Goal: Find specific page/section: Locate a particular part of the current website

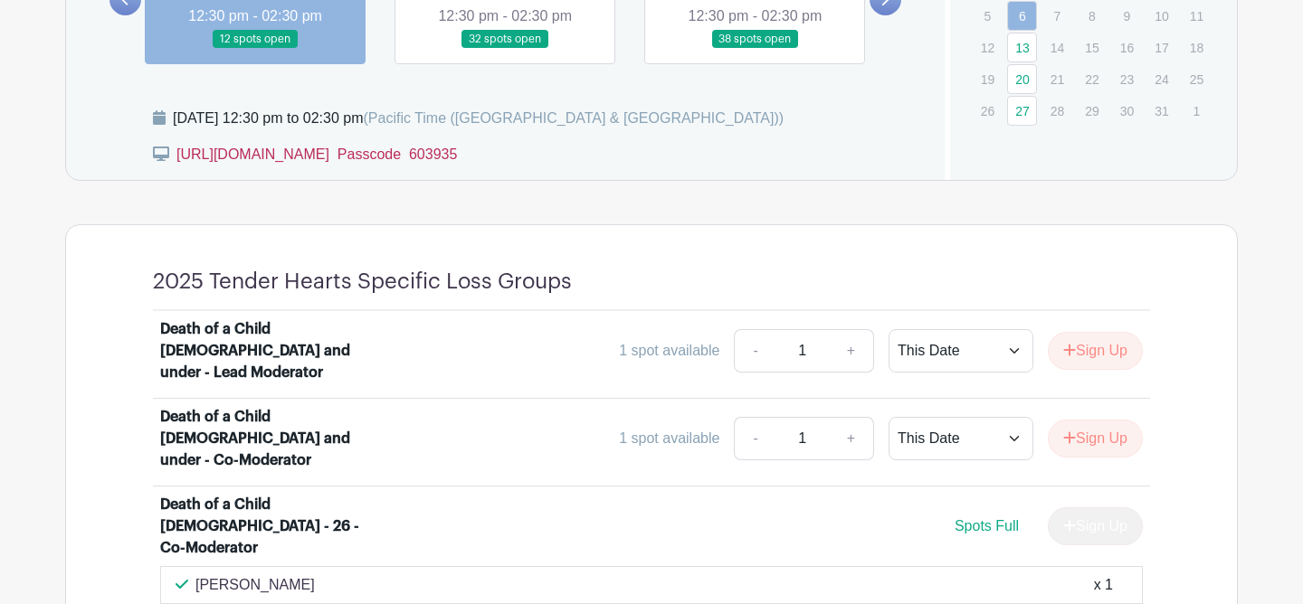
click at [400, 154] on link "[URL][DOMAIN_NAME]  Passcode 603935" at bounding box center [316, 154] width 280 height 15
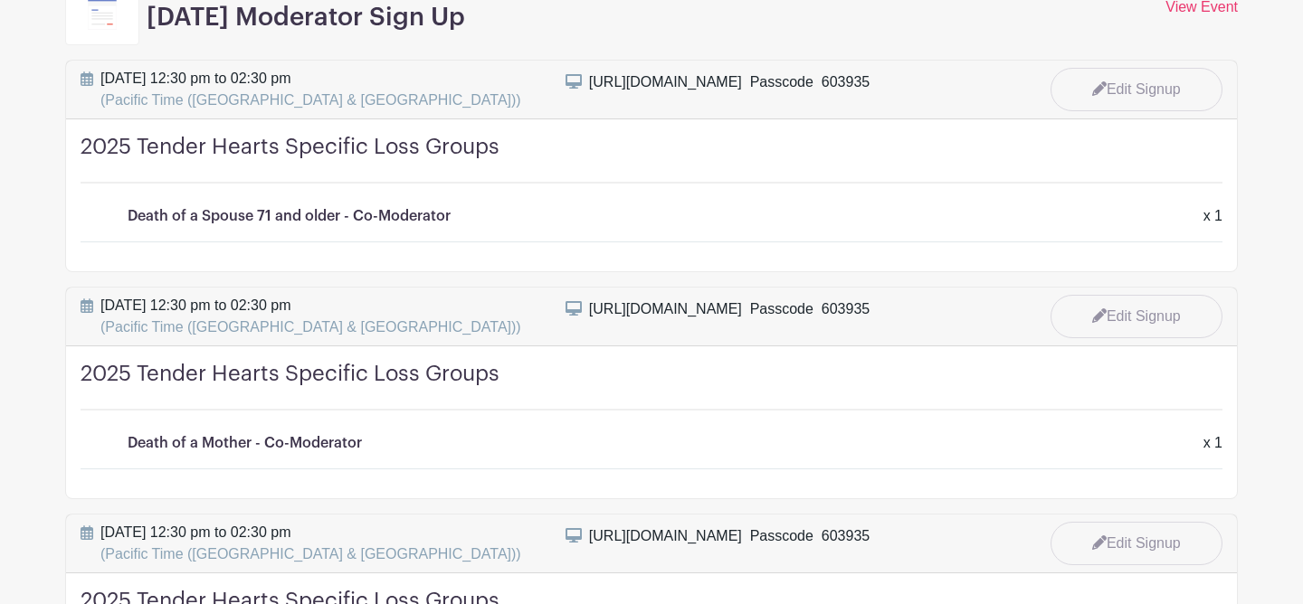
scroll to position [310, 0]
click at [648, 309] on div "[URL][DOMAIN_NAME]  Passcode 603935" at bounding box center [729, 309] width 280 height 22
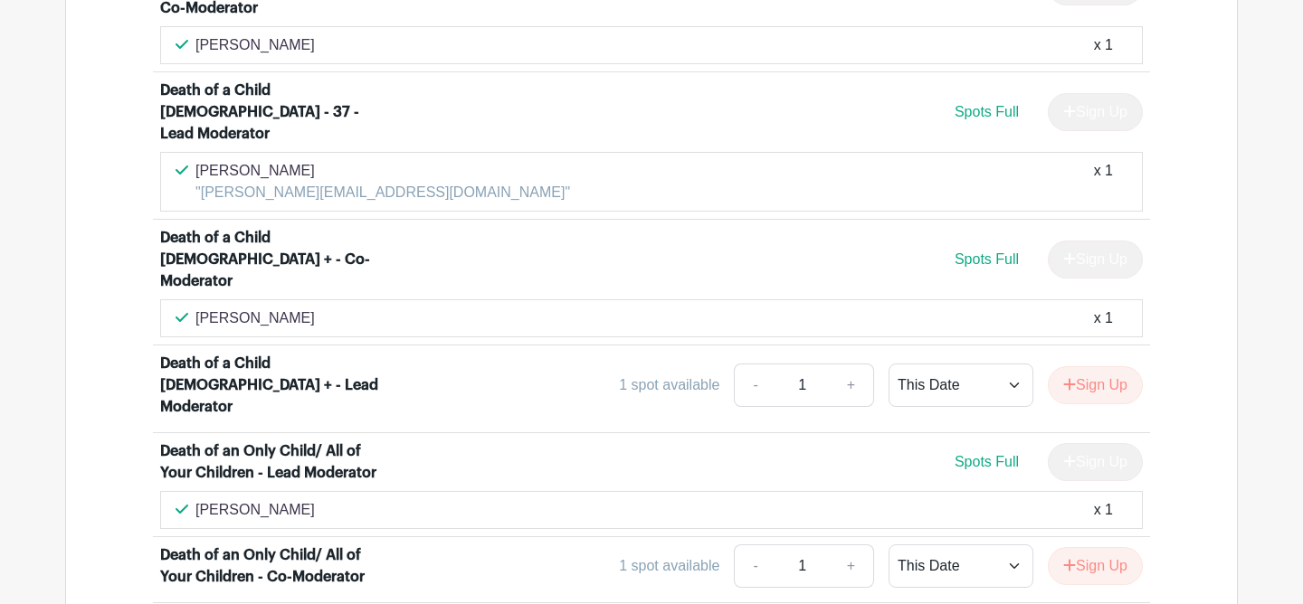
scroll to position [1953, 0]
